Goal: Information Seeking & Learning: Learn about a topic

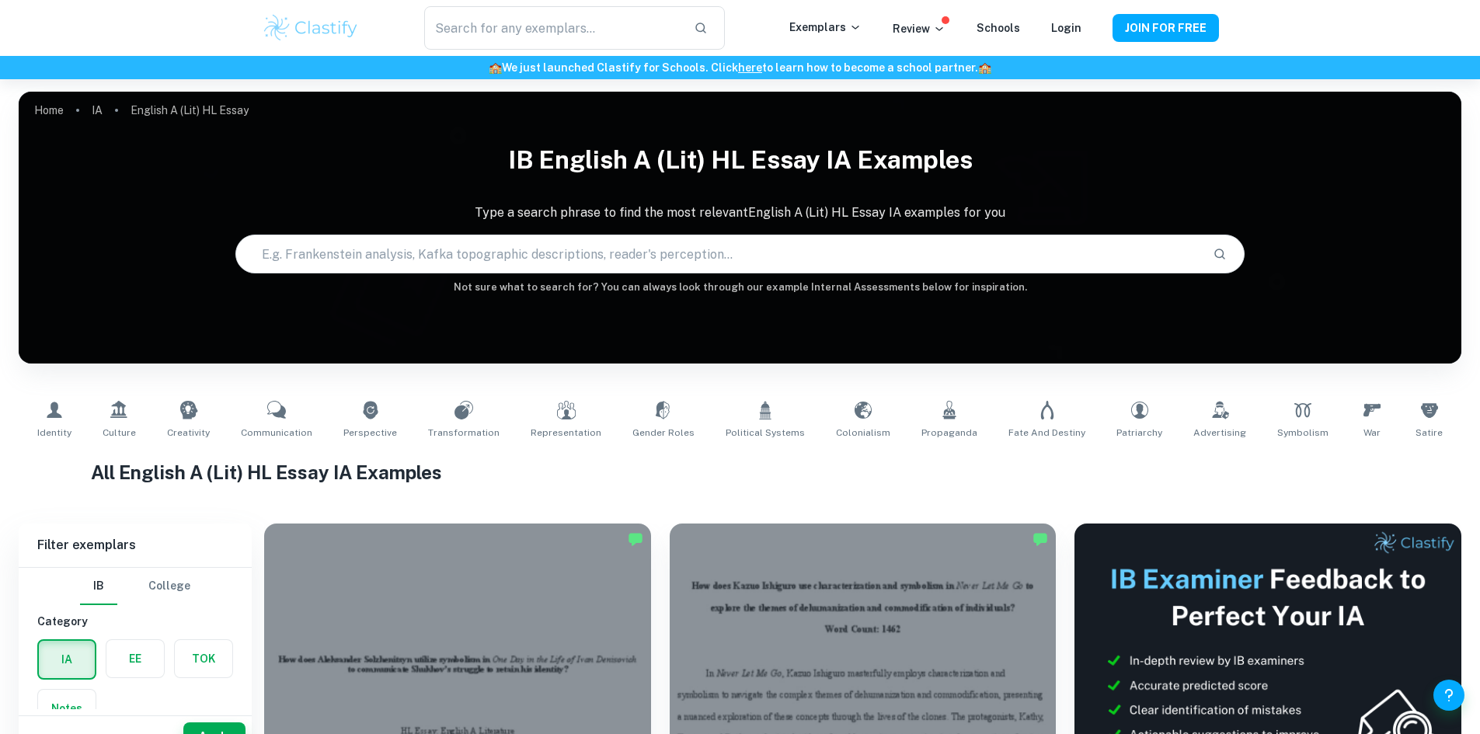
click at [413, 242] on input "text" at bounding box center [718, 253] width 965 height 43
type input "donnoly"
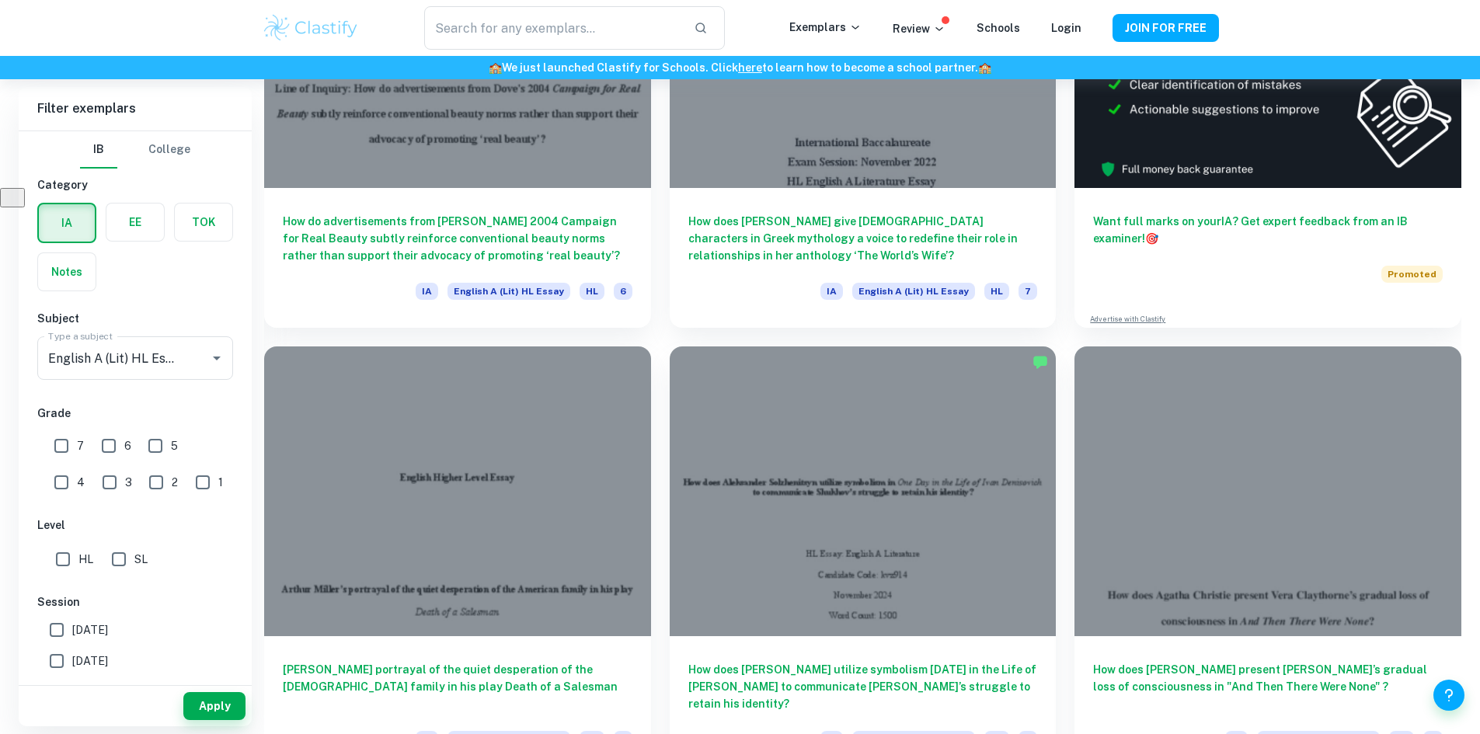
scroll to position [627, 0]
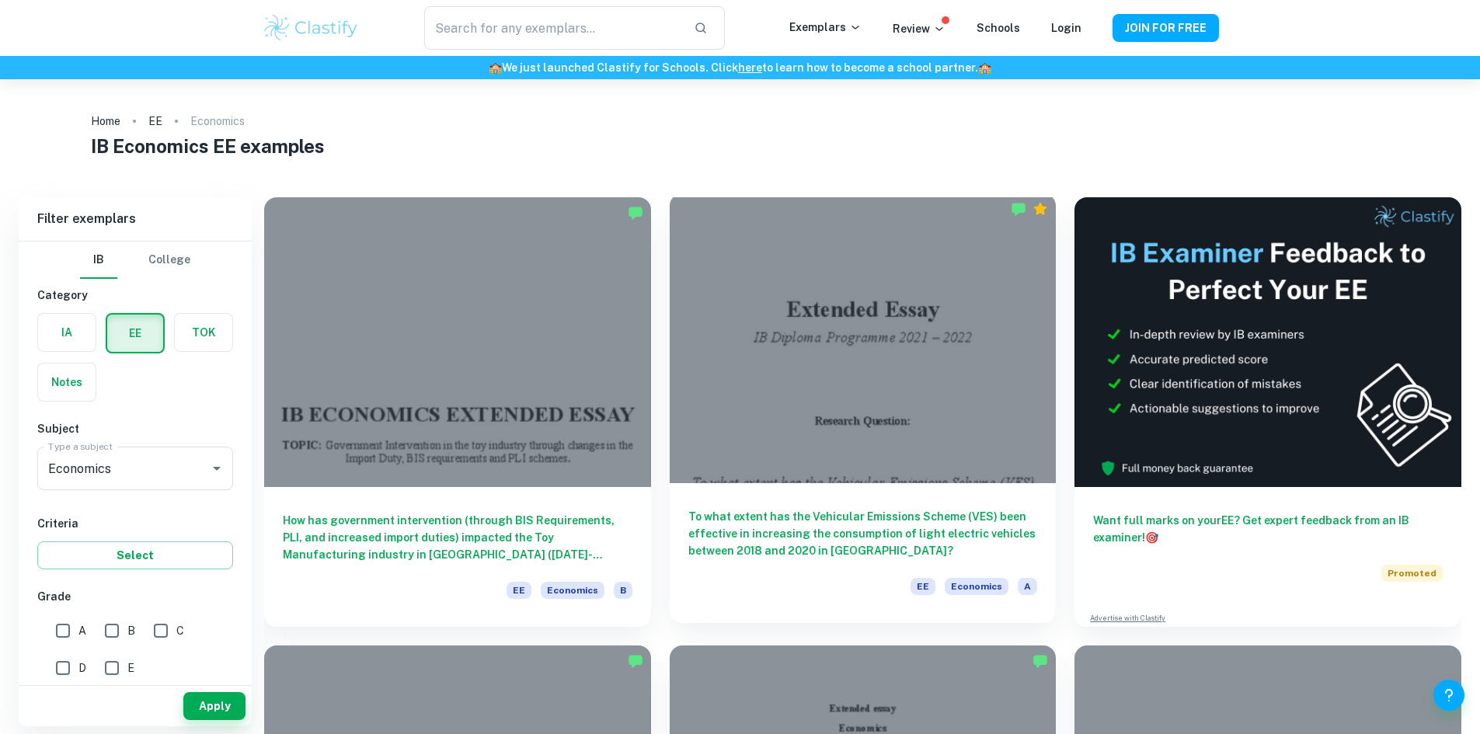
click at [712, 315] on div at bounding box center [862, 338] width 387 height 290
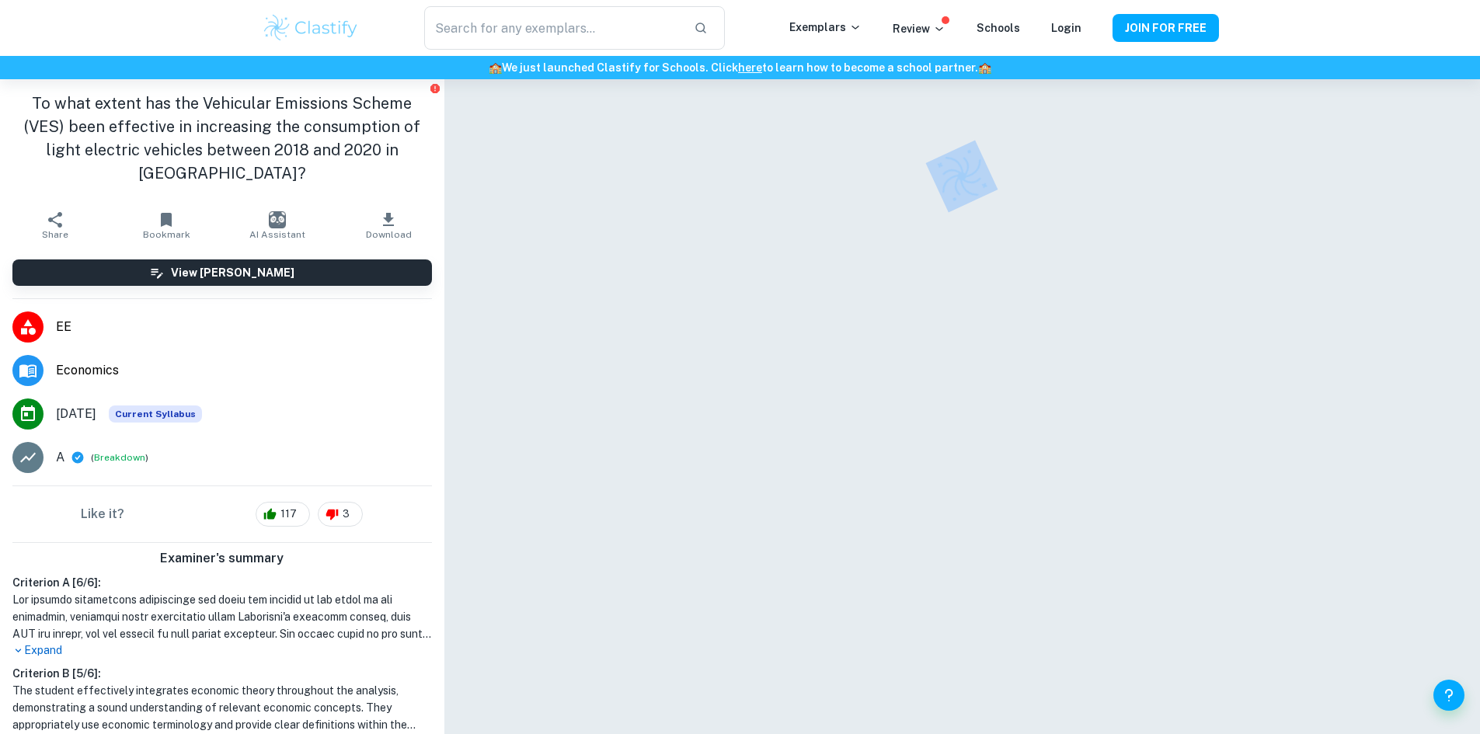
click at [775, 359] on div at bounding box center [961, 424] width 777 height 690
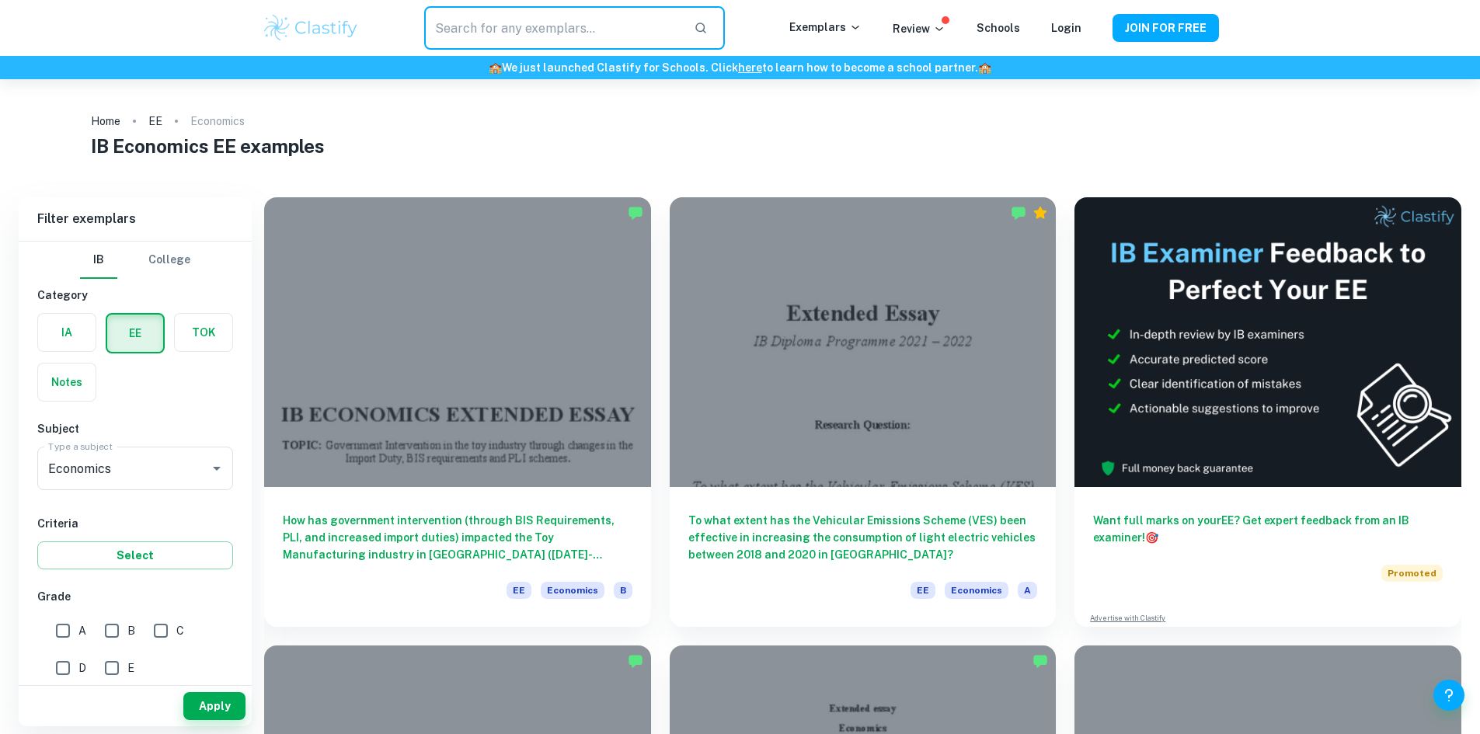
click at [522, 35] on input "text" at bounding box center [552, 27] width 256 height 43
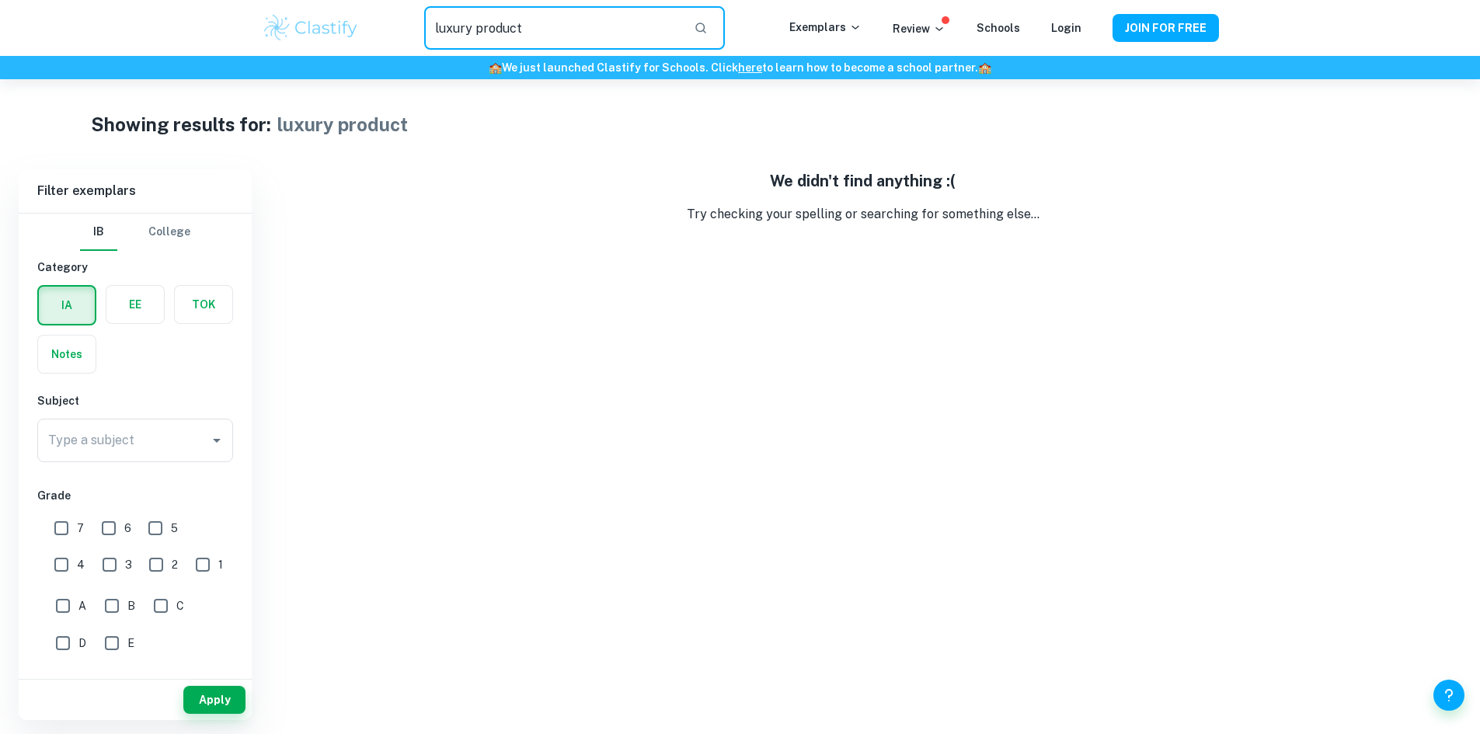
click at [612, 16] on input "luxury product" at bounding box center [552, 27] width 256 height 43
type input "luxury"
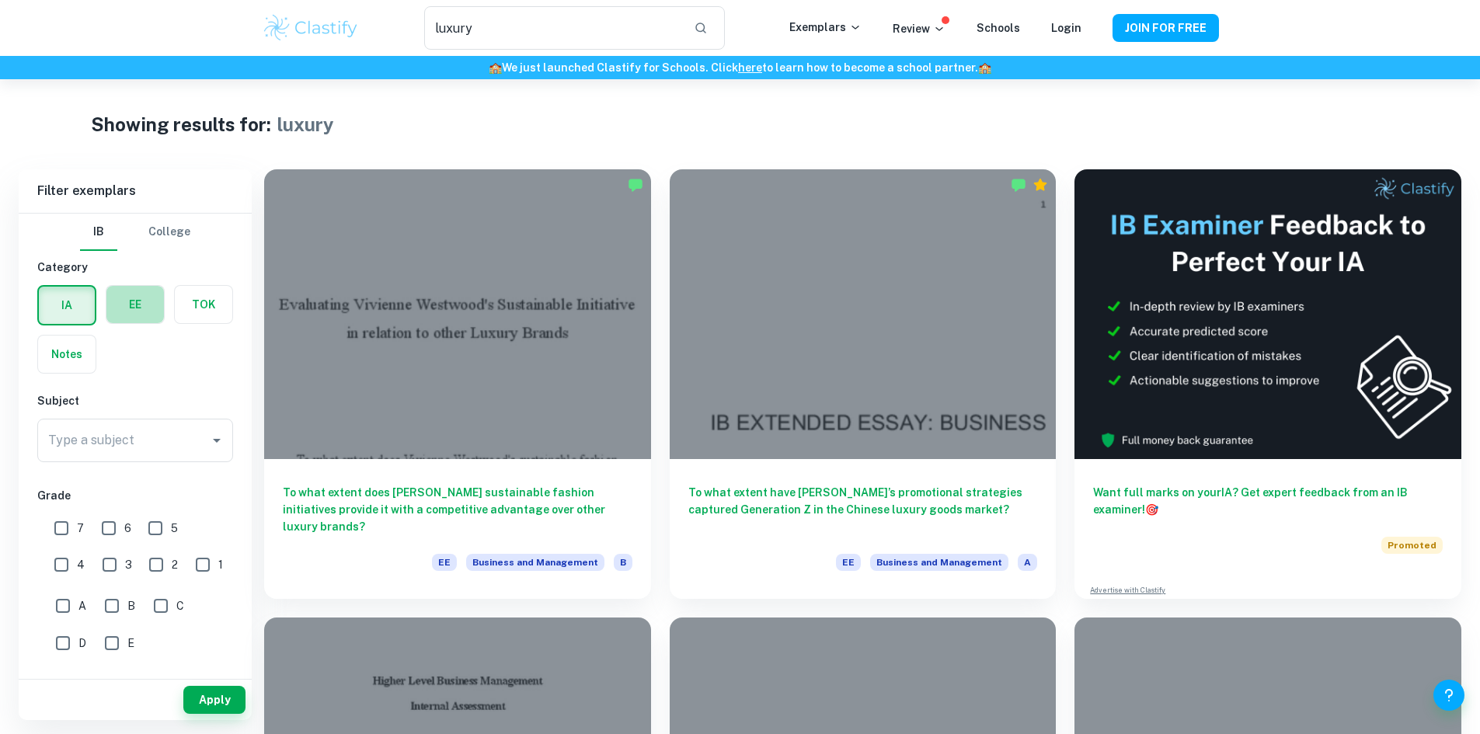
click at [123, 300] on label "button" at bounding box center [134, 304] width 57 height 37
click at [0, 0] on input "radio" at bounding box center [0, 0] width 0 height 0
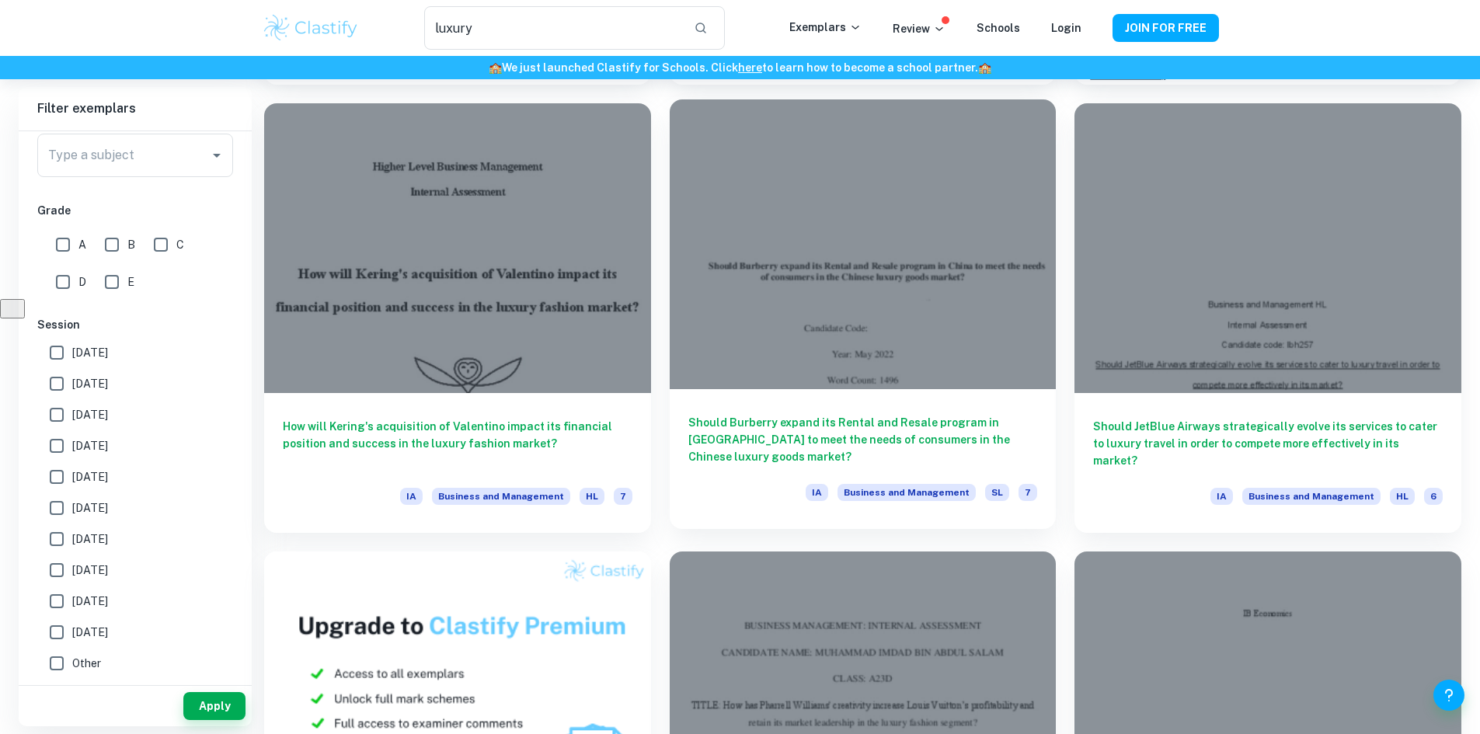
scroll to position [551, 0]
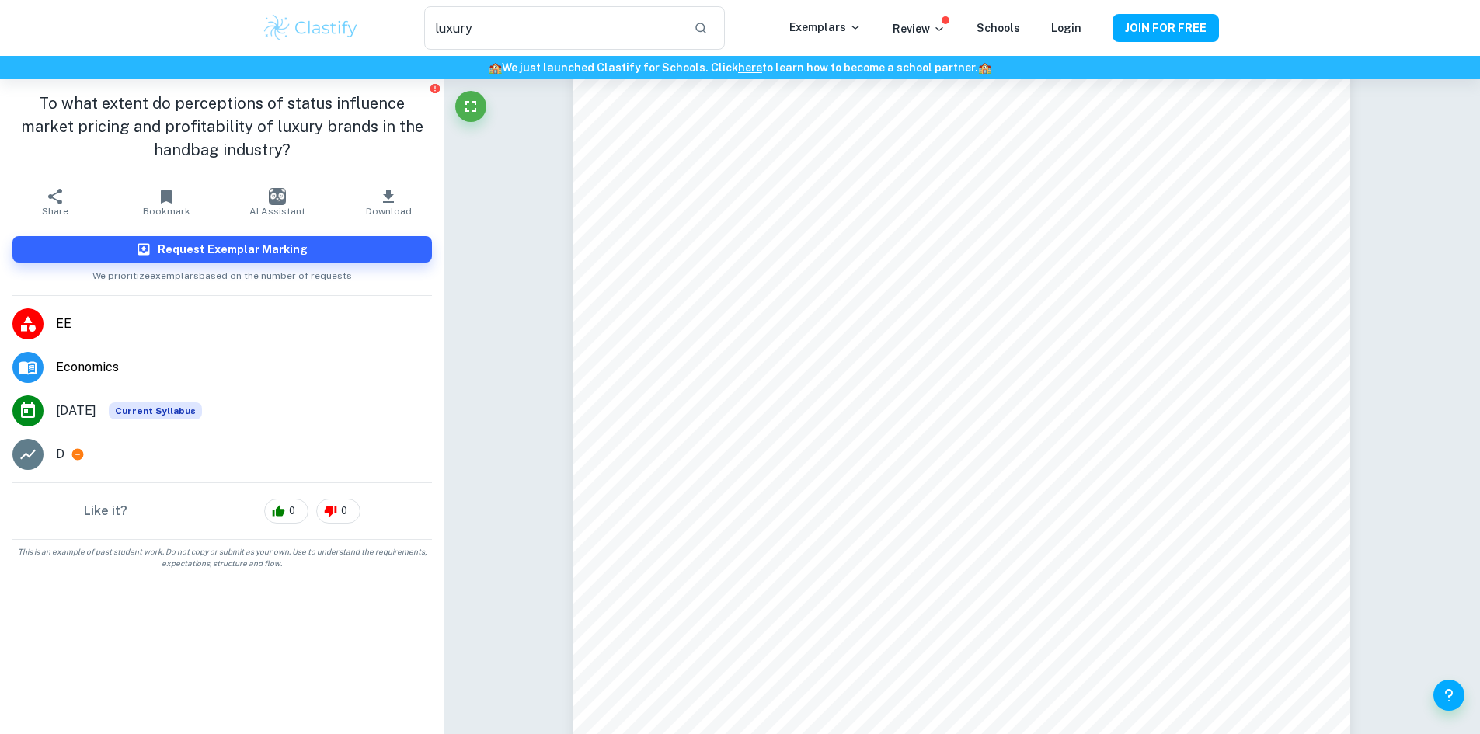
scroll to position [4383, 0]
click at [76, 458] on icon at bounding box center [78, 455] width 12 height 12
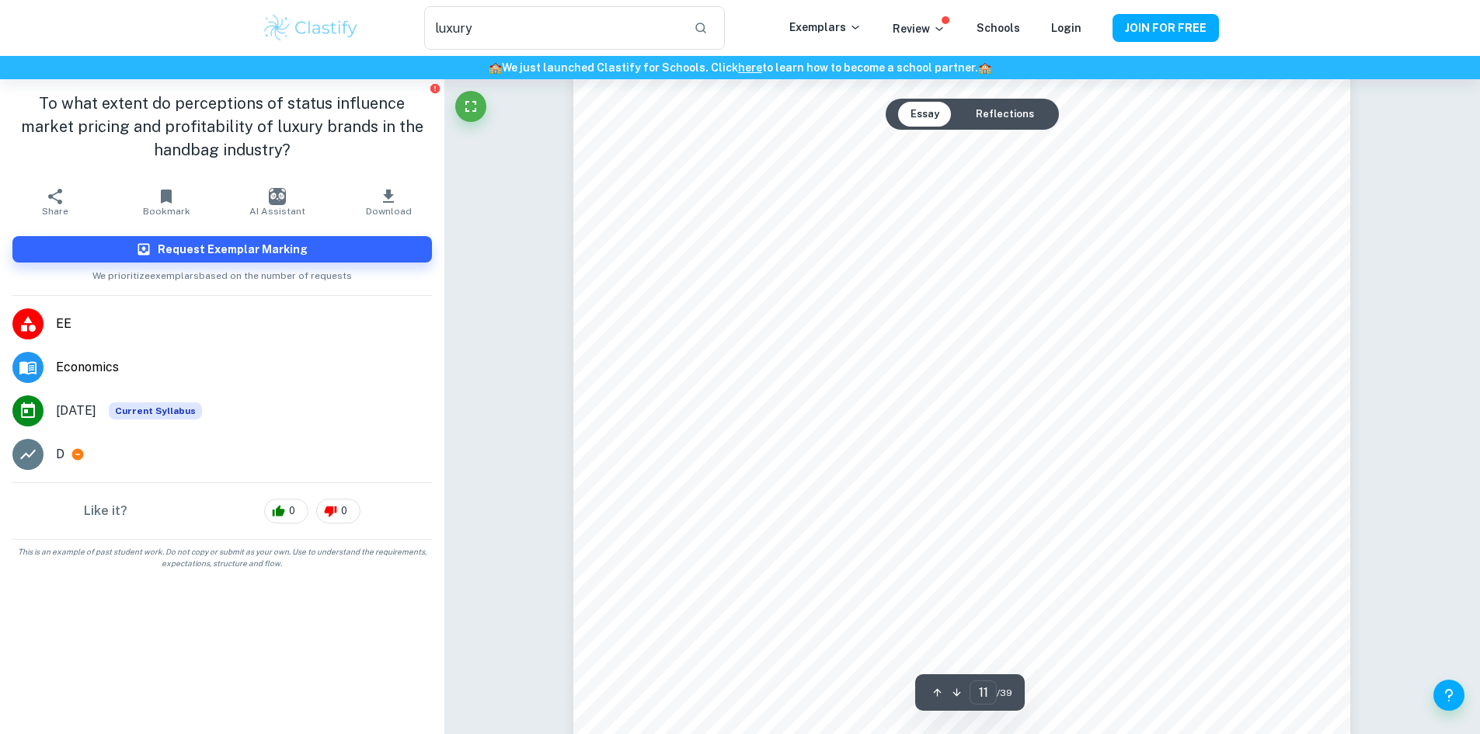
scroll to position [10847, 0]
type input "14"
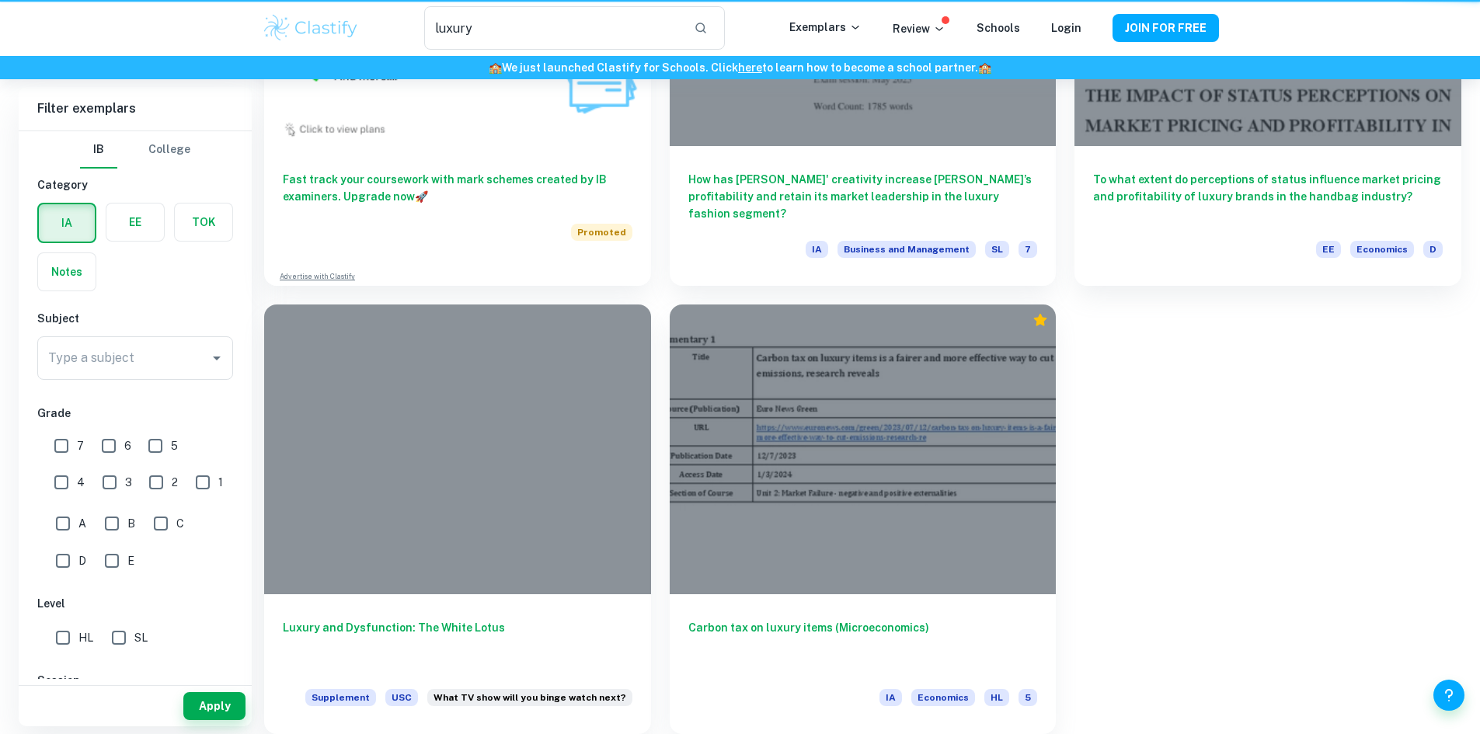
scroll to position [551, 0]
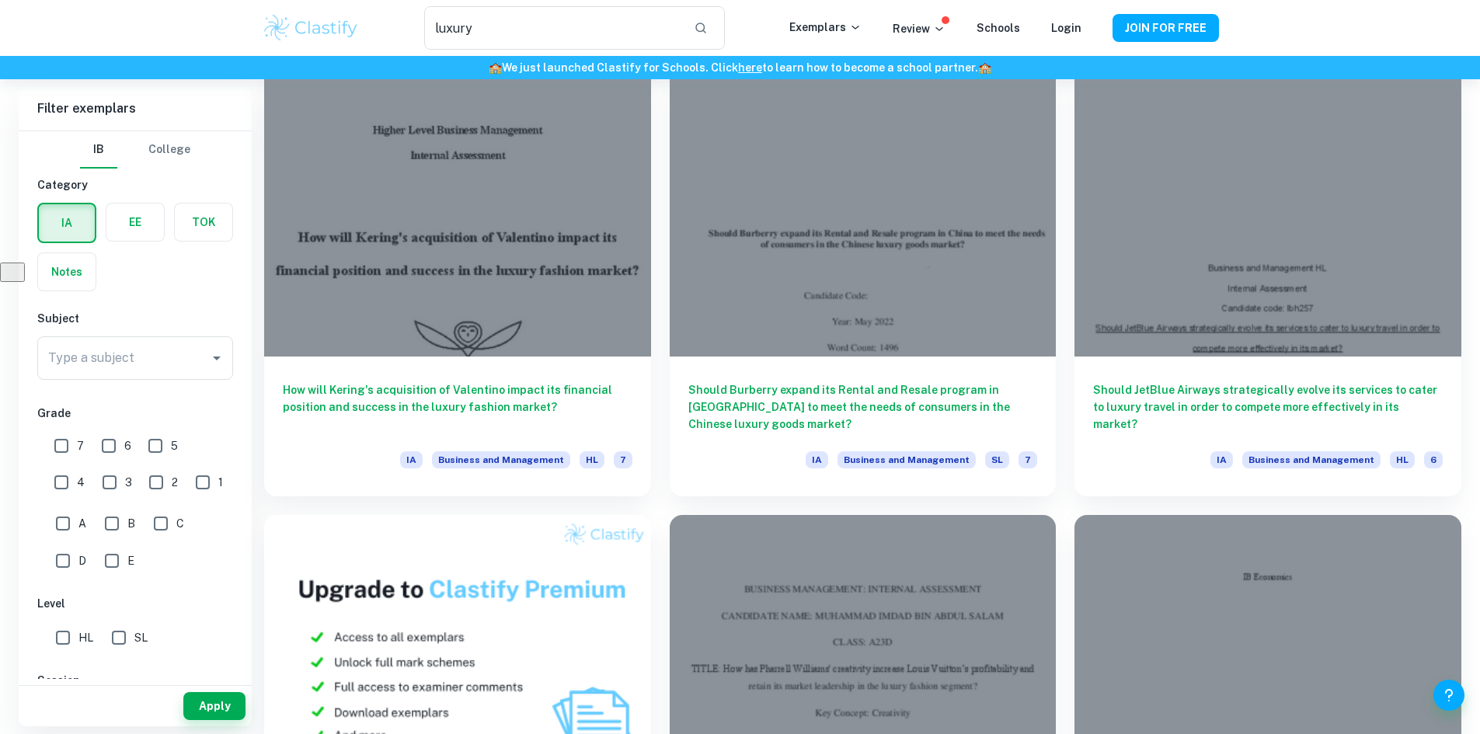
click at [111, 396] on div "IB College Category IA EE TOK Notes Subject Type a subject Type a subject Grade…" at bounding box center [135, 582] width 233 height 903
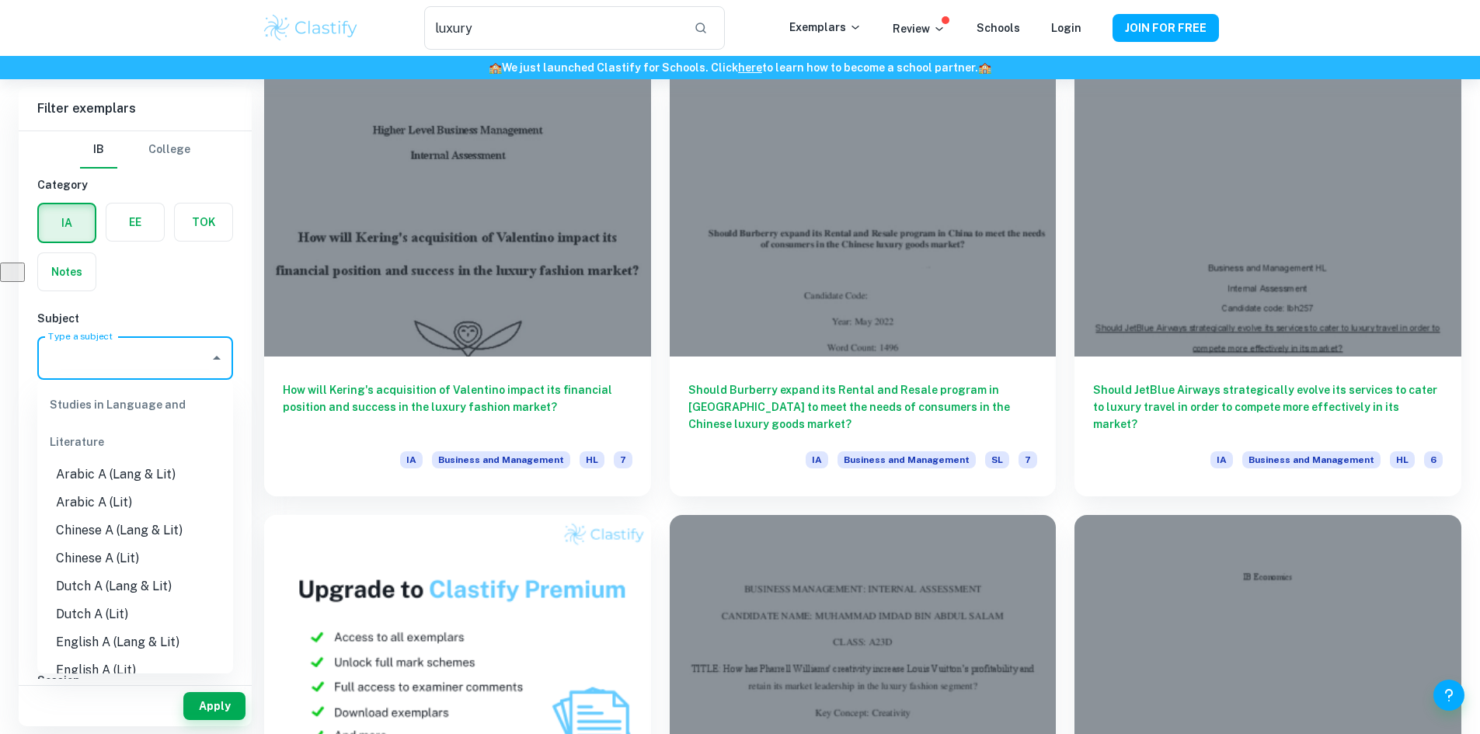
click at [156, 357] on input "Type a subject" at bounding box center [123, 358] width 158 height 30
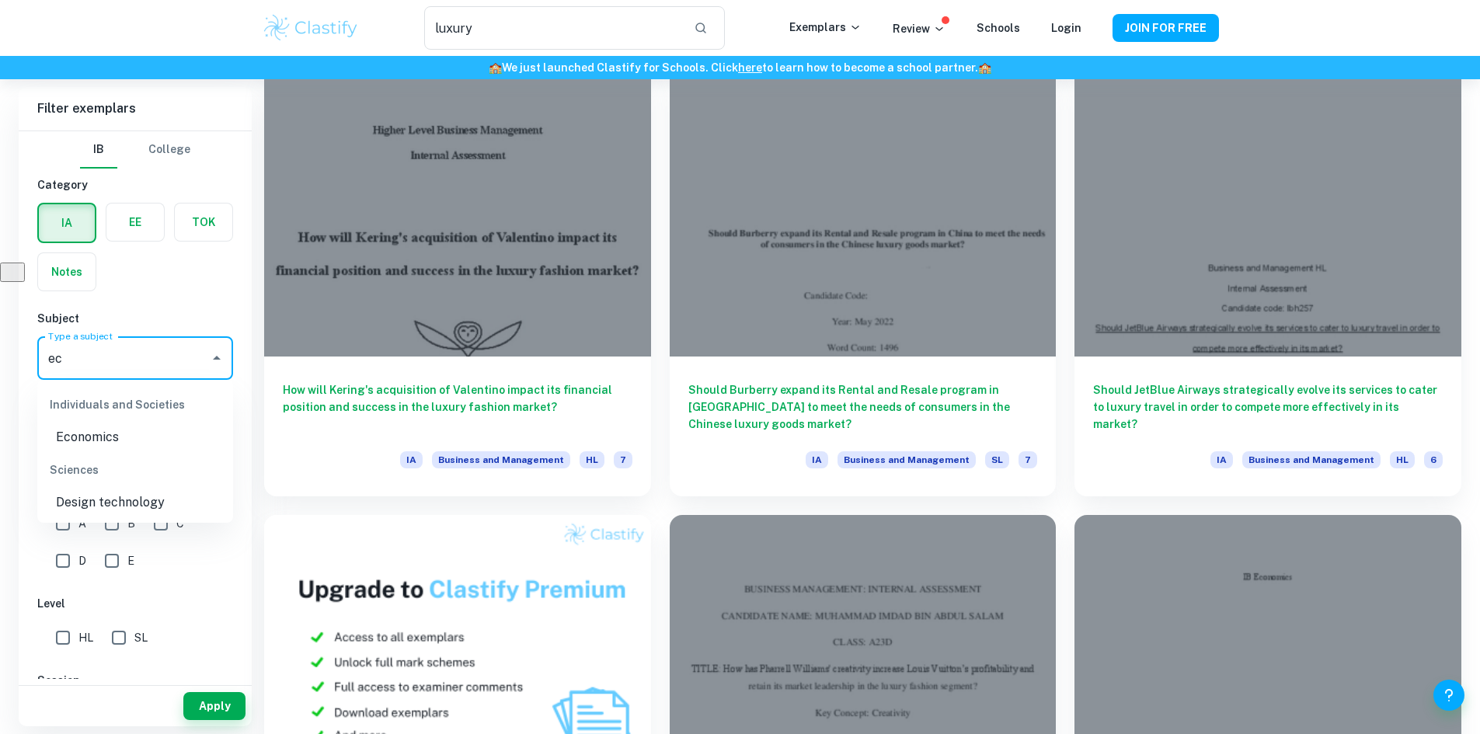
click at [91, 437] on li "Economics" at bounding box center [135, 437] width 196 height 28
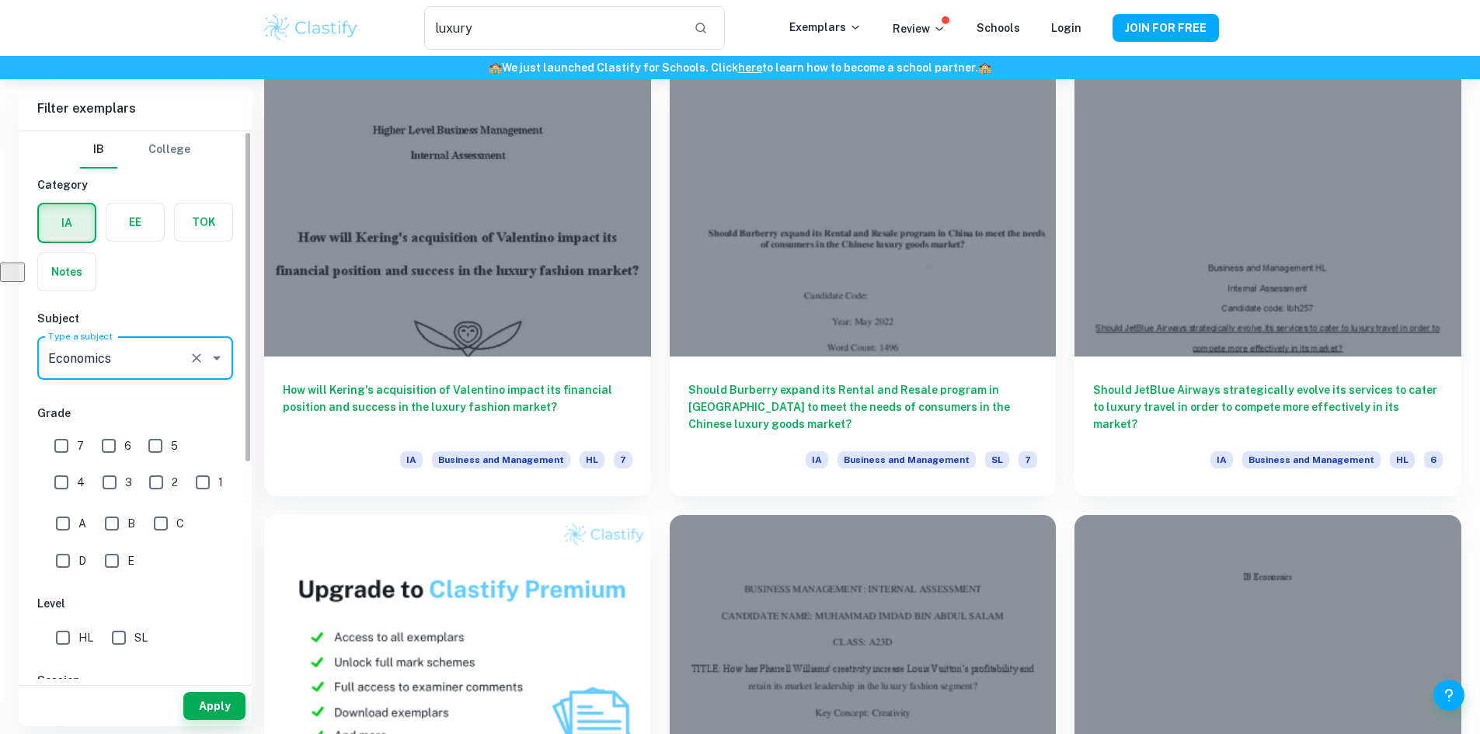
type input "Economics"
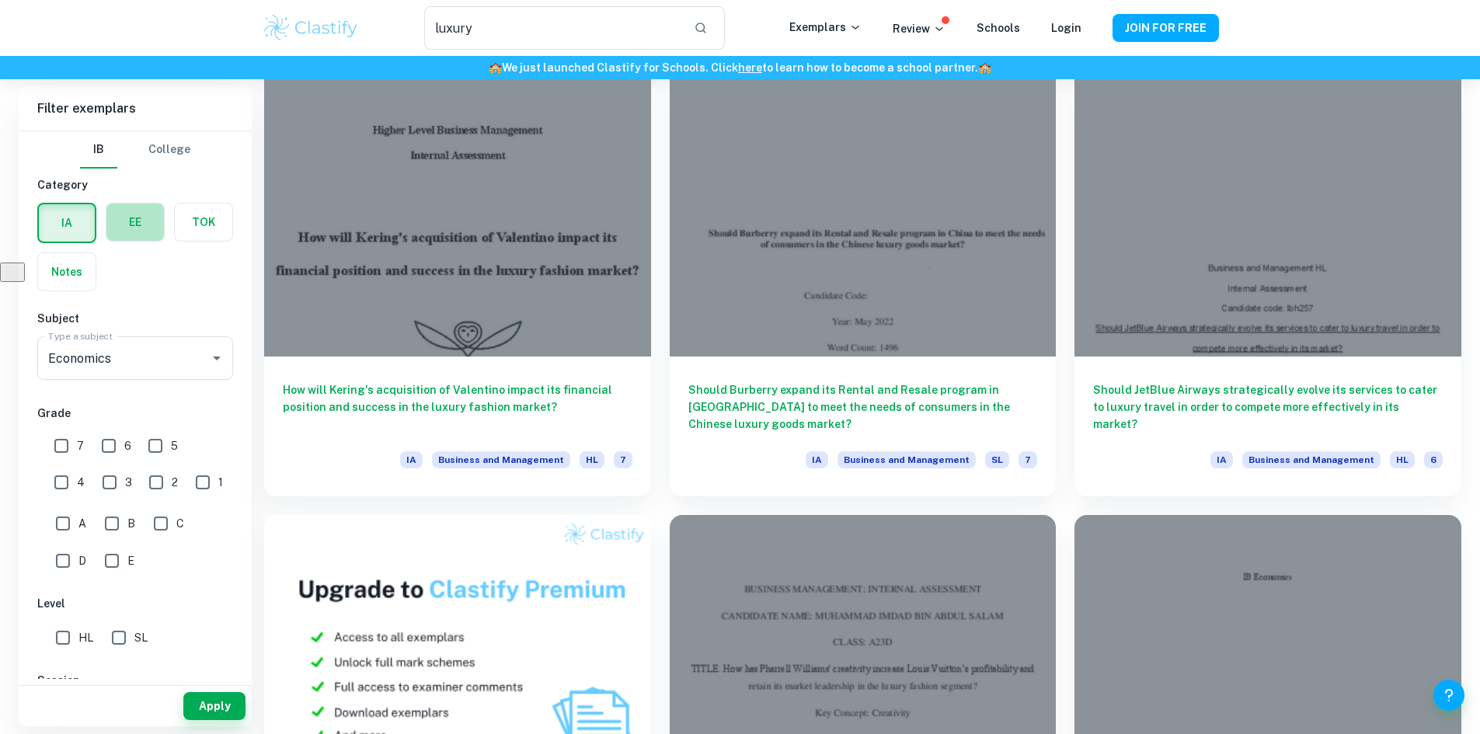
click at [146, 221] on label "button" at bounding box center [134, 221] width 57 height 37
click at [0, 0] on input "radio" at bounding box center [0, 0] width 0 height 0
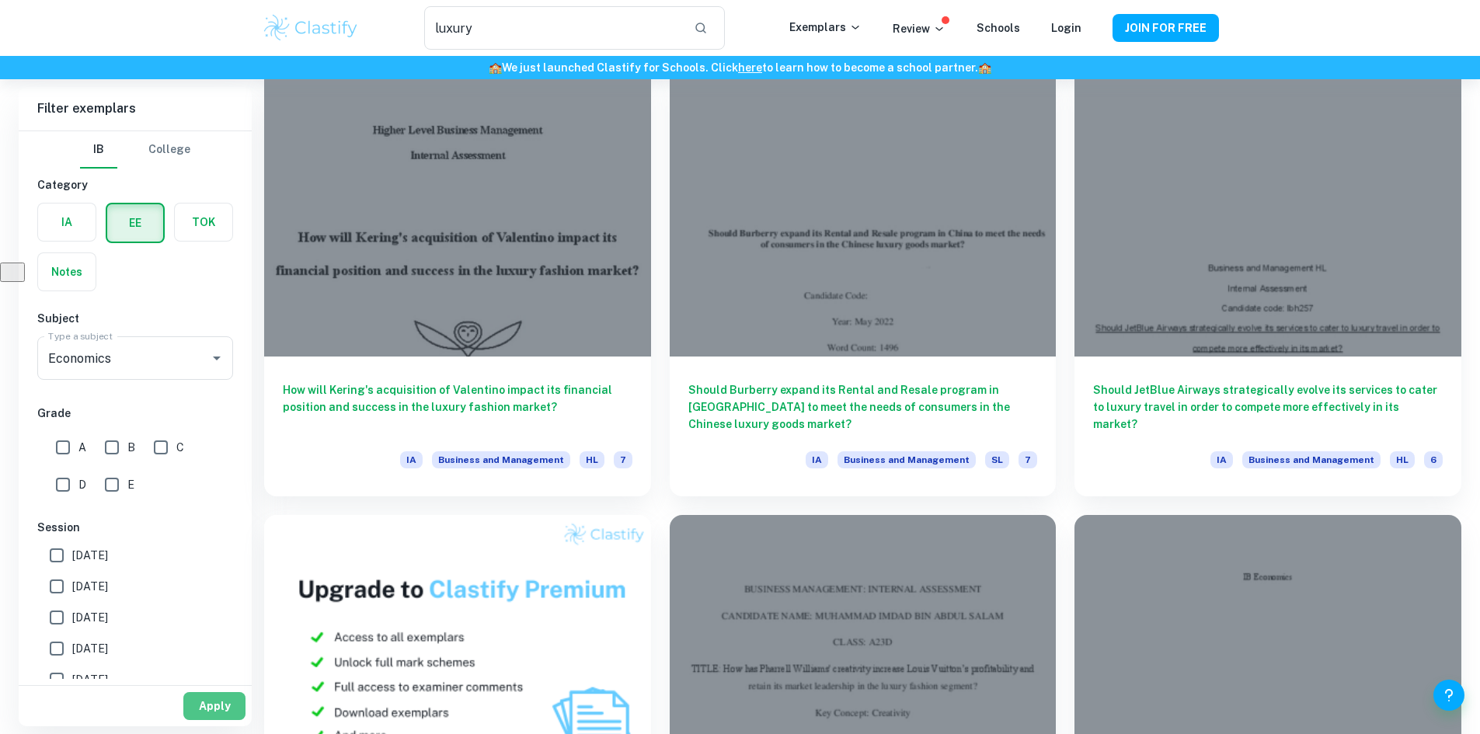
click at [203, 705] on button "Apply" at bounding box center [214, 706] width 62 height 28
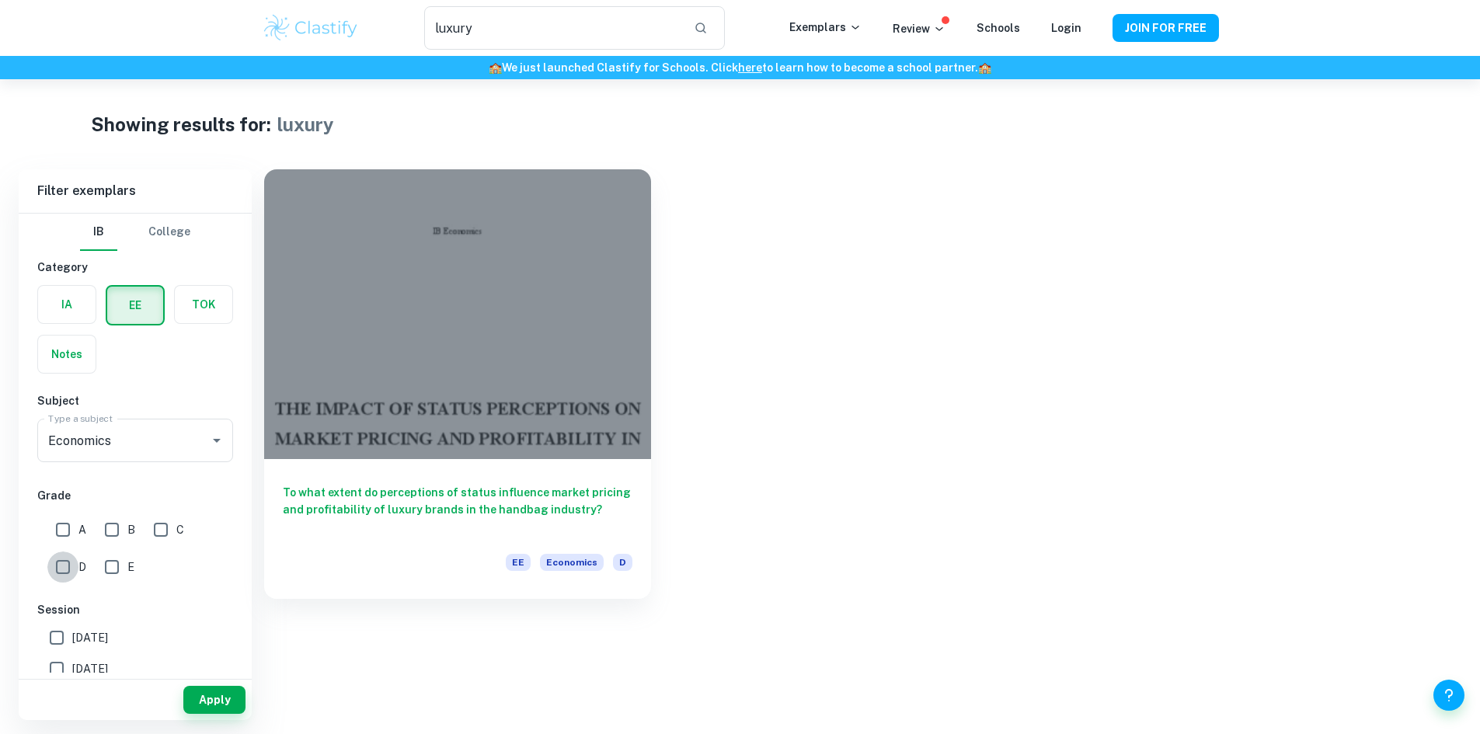
click at [72, 562] on input "D" at bounding box center [62, 566] width 31 height 31
checkbox input "true"
click at [195, 697] on button "Apply" at bounding box center [214, 700] width 62 height 28
